Goal: Information Seeking & Learning: Learn about a topic

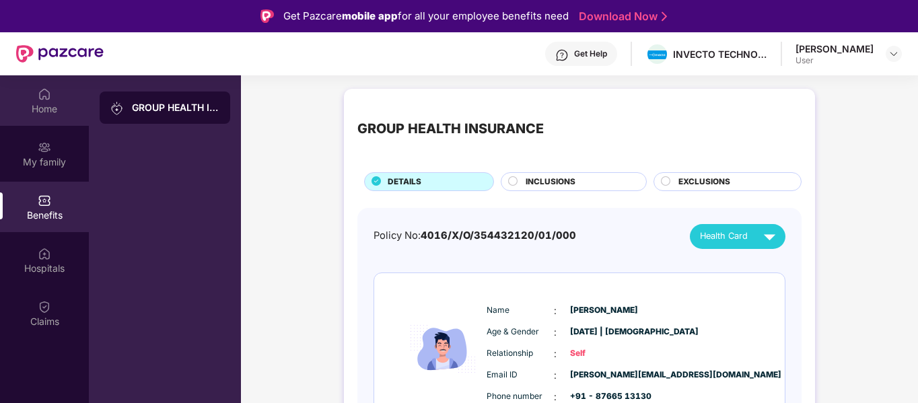
click at [46, 97] on img at bounding box center [44, 93] width 13 height 13
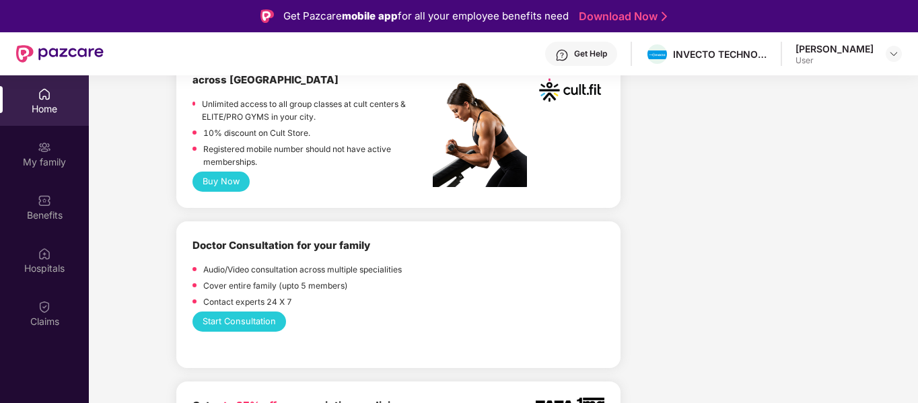
scroll to position [599, 0]
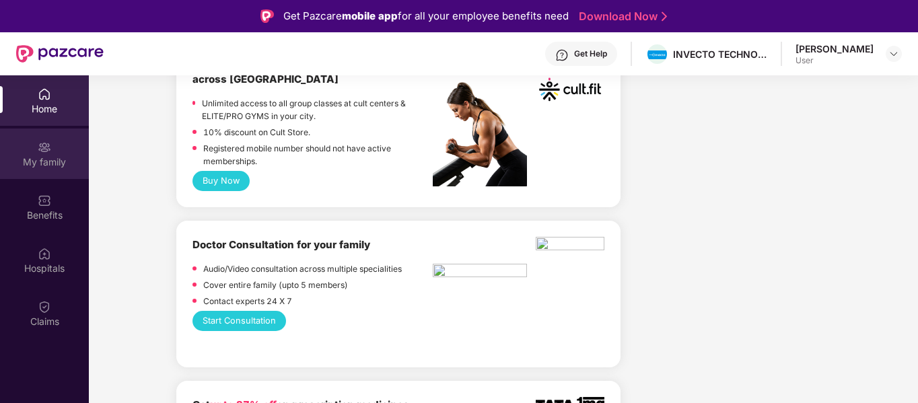
click at [26, 159] on div "My family" at bounding box center [44, 161] width 89 height 13
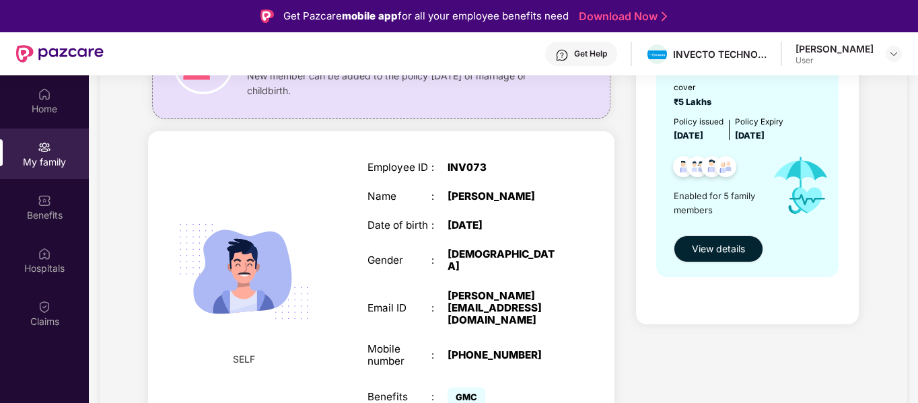
click at [482, 307] on div "[PERSON_NAME][EMAIL_ADDRESS][DOMAIN_NAME]" at bounding box center [503, 308] width 112 height 37
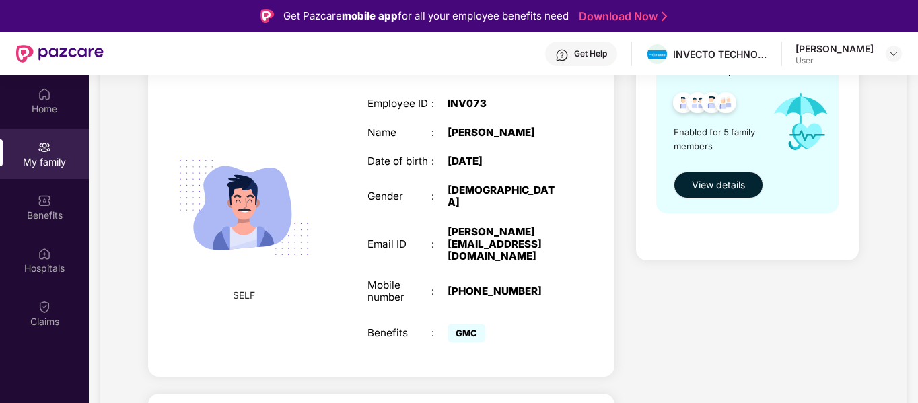
scroll to position [221, 0]
click at [466, 320] on div "GMC" at bounding box center [503, 333] width 112 height 26
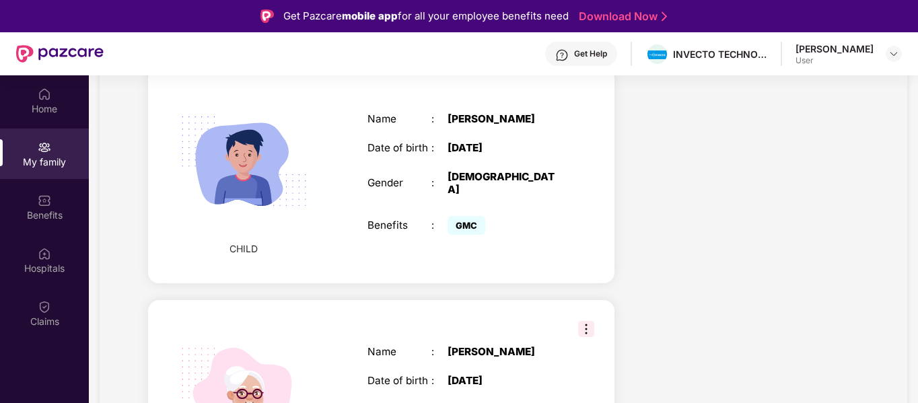
scroll to position [782, 0]
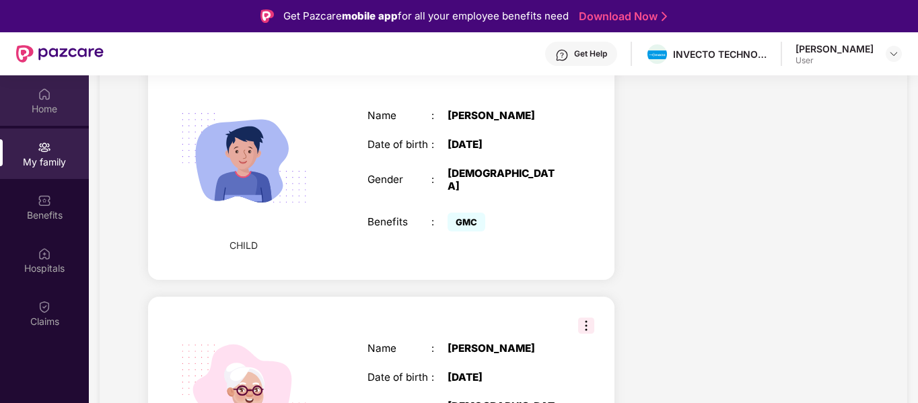
click at [49, 100] on img at bounding box center [44, 93] width 13 height 13
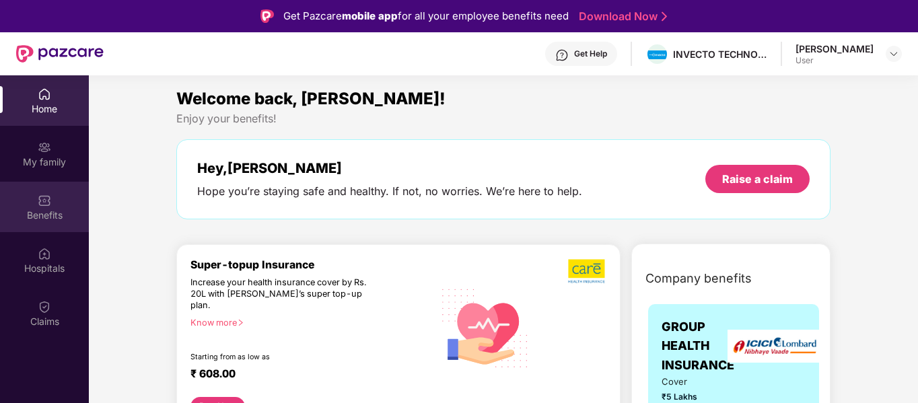
click at [47, 207] on img at bounding box center [44, 200] width 13 height 13
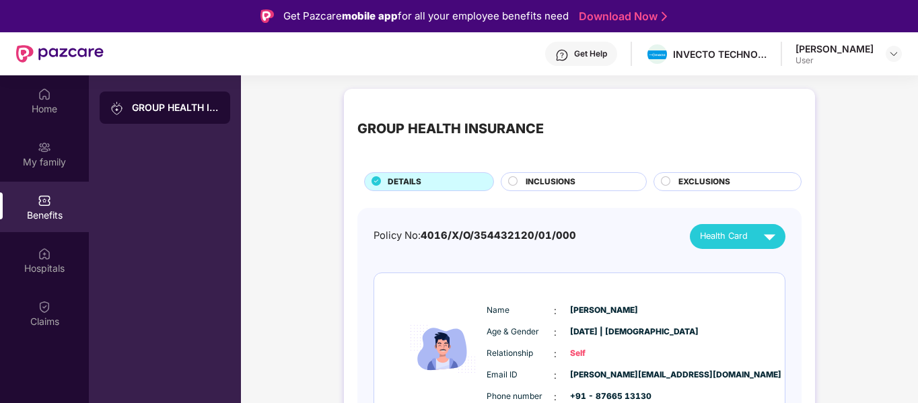
click at [569, 184] on span "INCLUSIONS" at bounding box center [550, 182] width 50 height 13
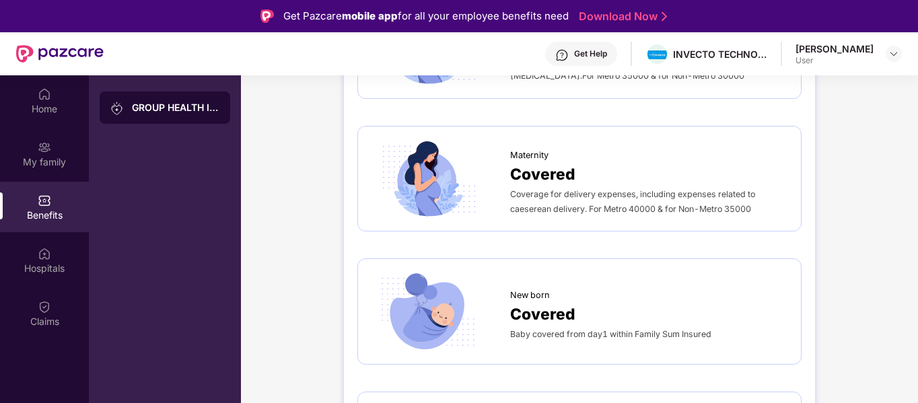
scroll to position [1530, 0]
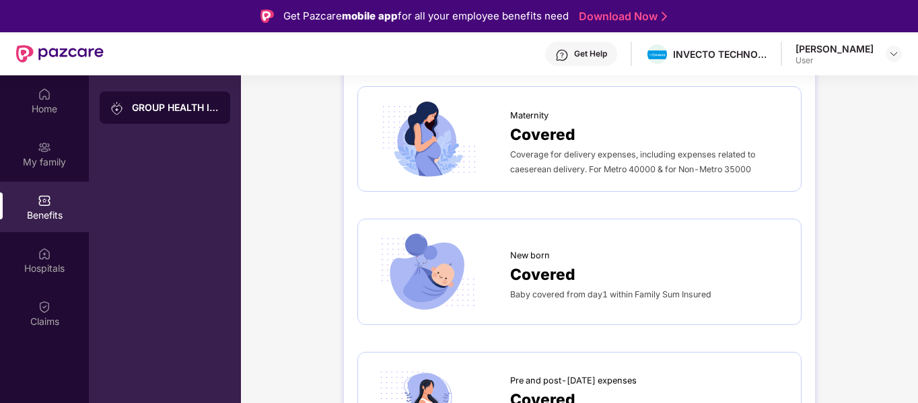
drag, startPoint x: 572, startPoint y: 243, endPoint x: 556, endPoint y: 258, distance: 22.4
click at [556, 262] on span "Covered" at bounding box center [542, 274] width 65 height 24
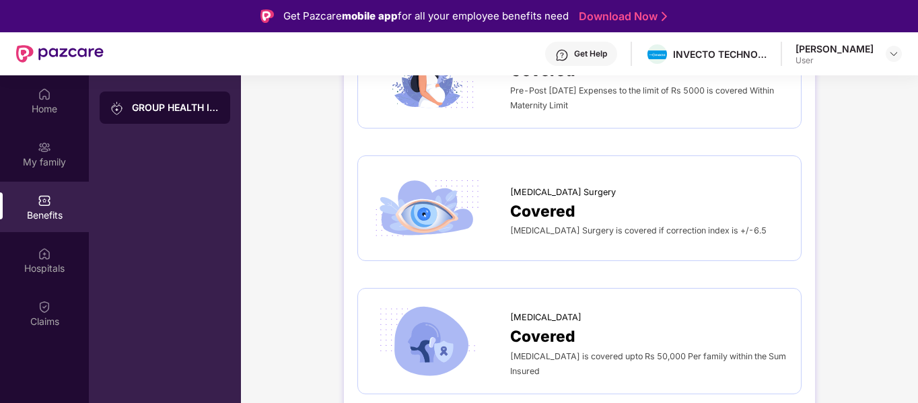
scroll to position [1860, 0]
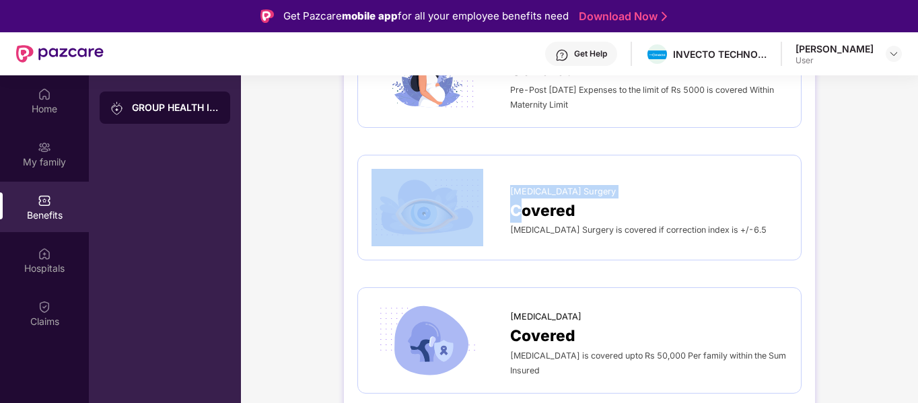
drag, startPoint x: 506, startPoint y: 216, endPoint x: 521, endPoint y: 198, distance: 23.4
click at [521, 198] on div "[MEDICAL_DATA] Surgery Covered [MEDICAL_DATA] Surgery is covered if correction …" at bounding box center [579, 207] width 416 height 77
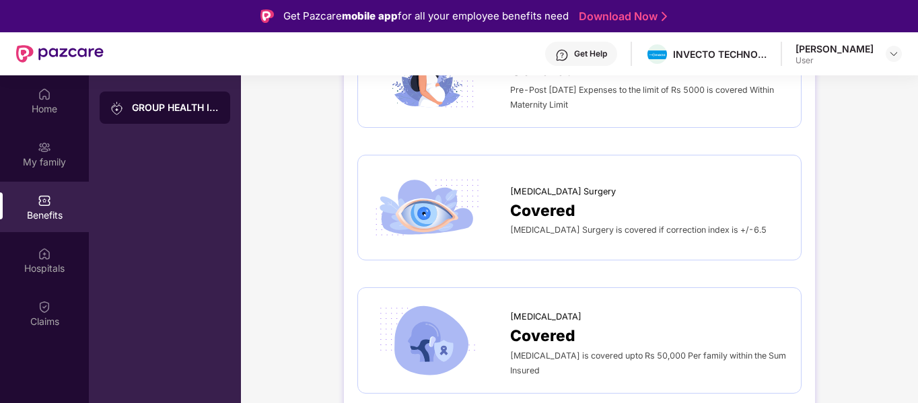
click at [613, 198] on div "Covered" at bounding box center [648, 210] width 277 height 24
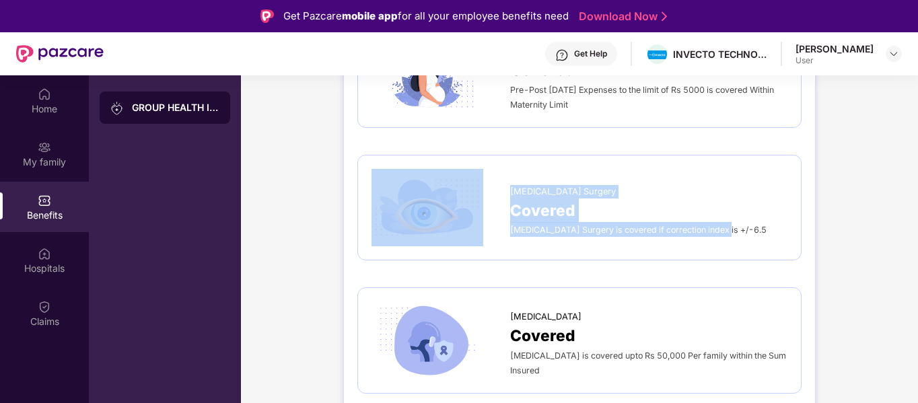
drag, startPoint x: 507, startPoint y: 217, endPoint x: 726, endPoint y: 218, distance: 219.3
click at [726, 218] on div "[MEDICAL_DATA] Surgery Covered [MEDICAL_DATA] Surgery is covered if correction …" at bounding box center [579, 207] width 416 height 77
copy div "[MEDICAL_DATA] Surgery Covered [MEDICAL_DATA] Surgery is covered if correction …"
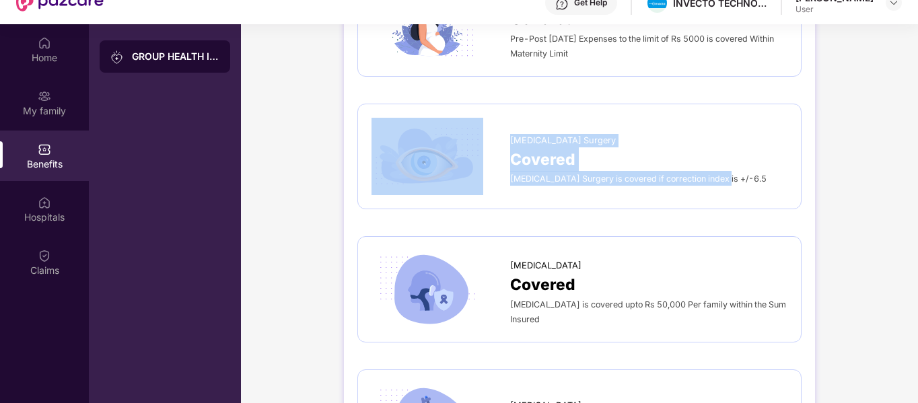
scroll to position [75, 0]
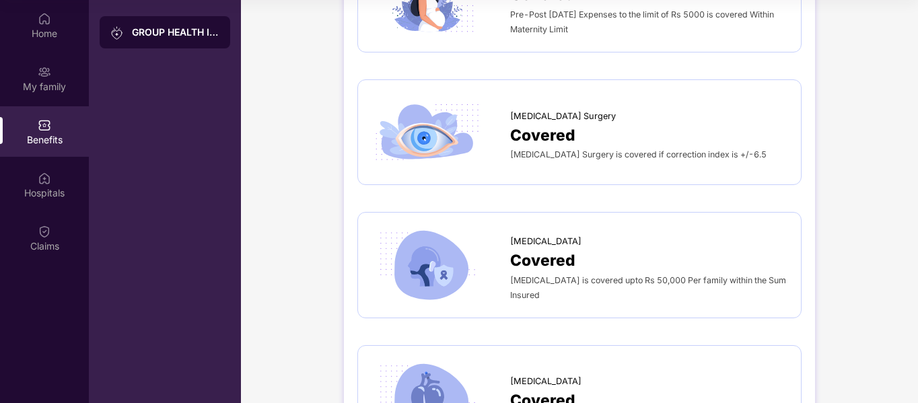
click at [638, 228] on div "[MEDICAL_DATA]" at bounding box center [648, 238] width 277 height 20
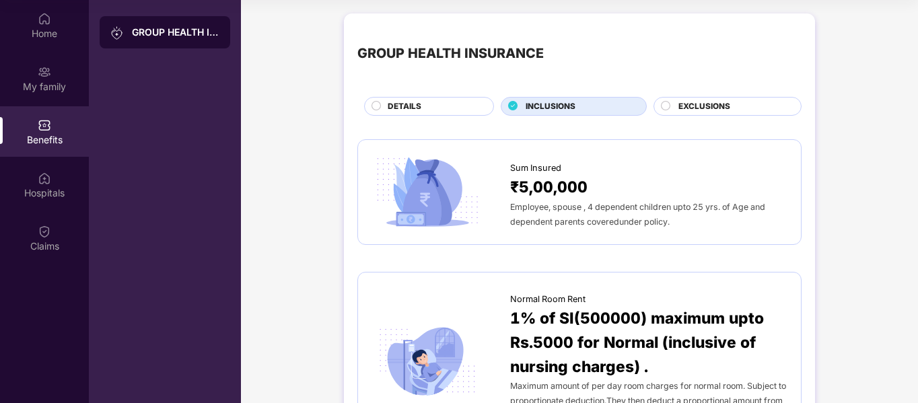
scroll to position [0, 0]
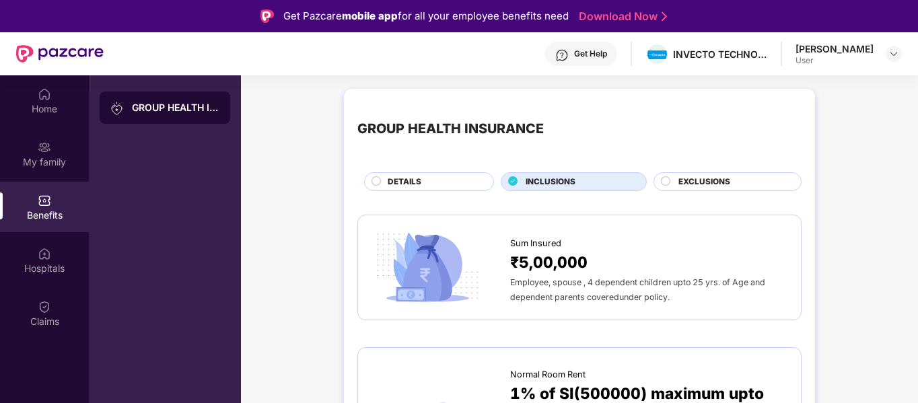
click at [374, 180] on circle at bounding box center [376, 180] width 9 height 9
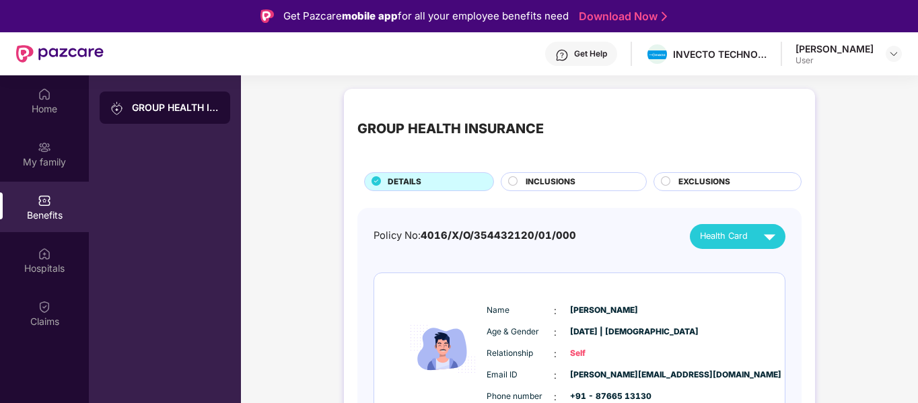
click at [513, 180] on circle at bounding box center [513, 180] width 9 height 9
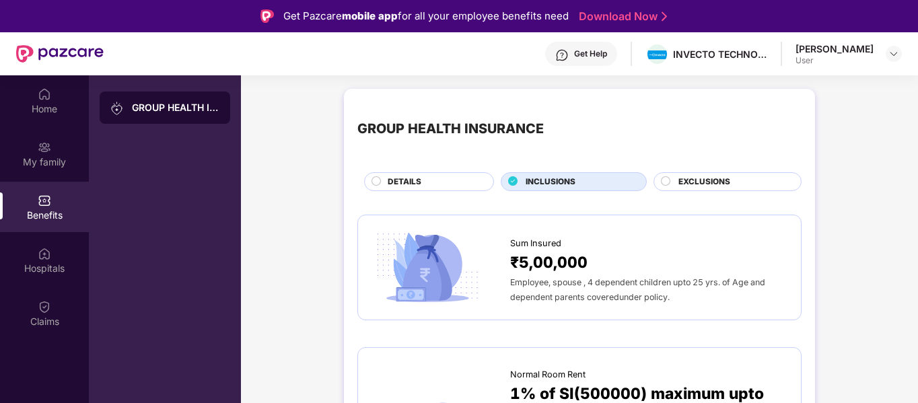
click at [663, 178] on circle at bounding box center [665, 180] width 9 height 9
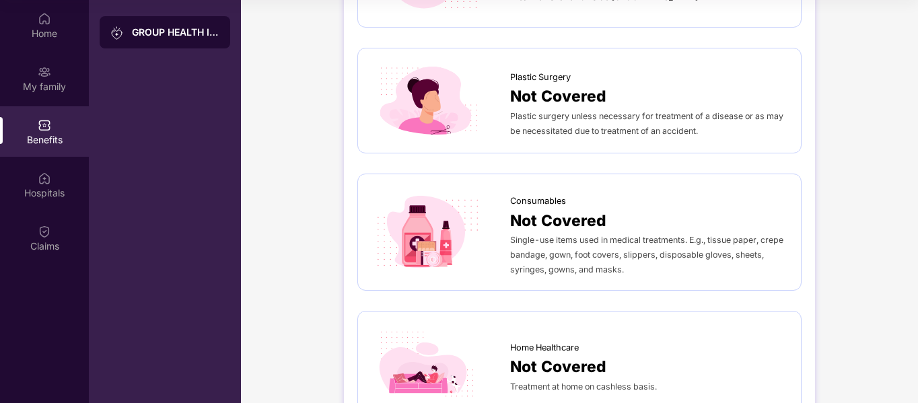
scroll to position [720, 0]
